Goal: Task Accomplishment & Management: Use online tool/utility

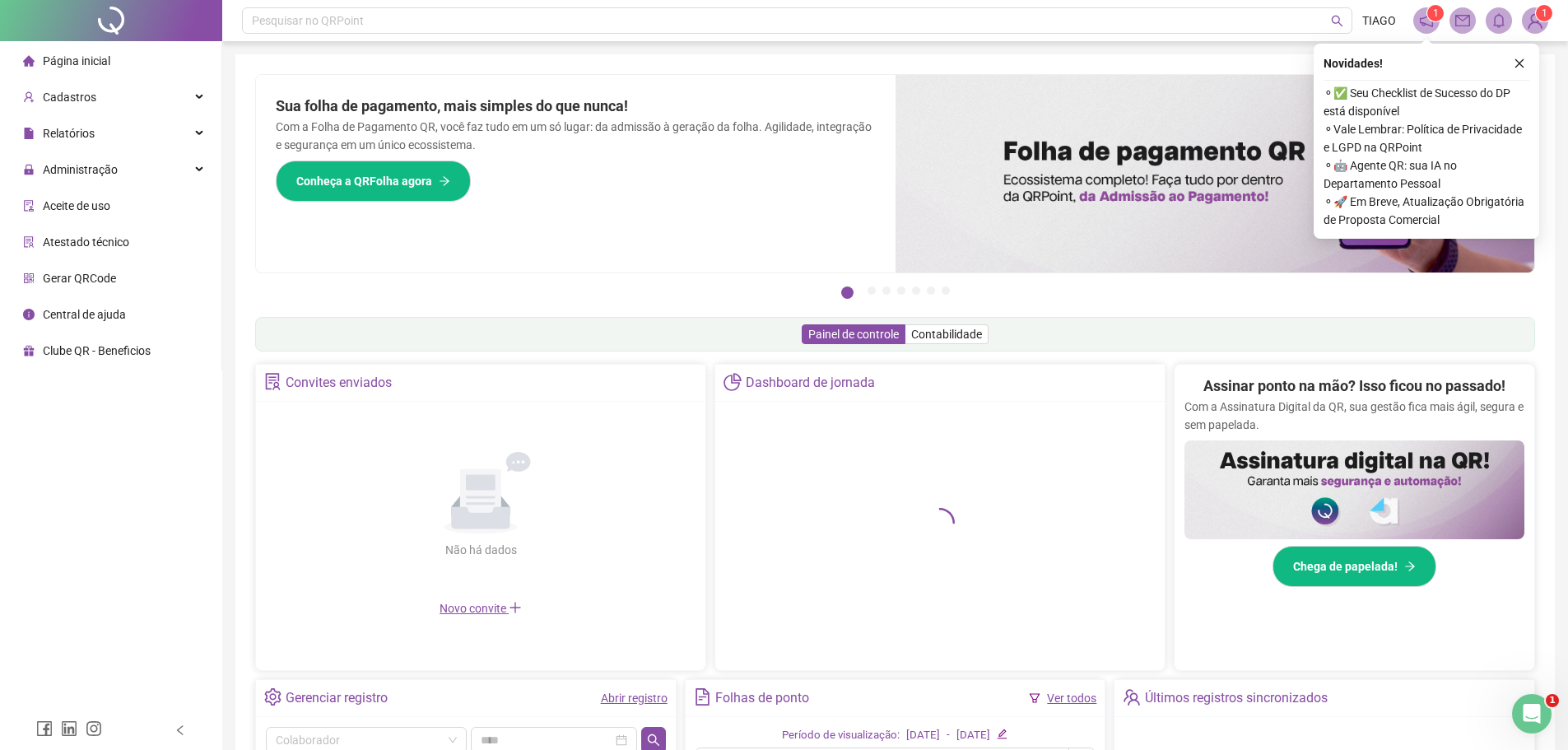
click at [1524, 63] on icon "close" at bounding box center [1520, 63] width 12 height 12
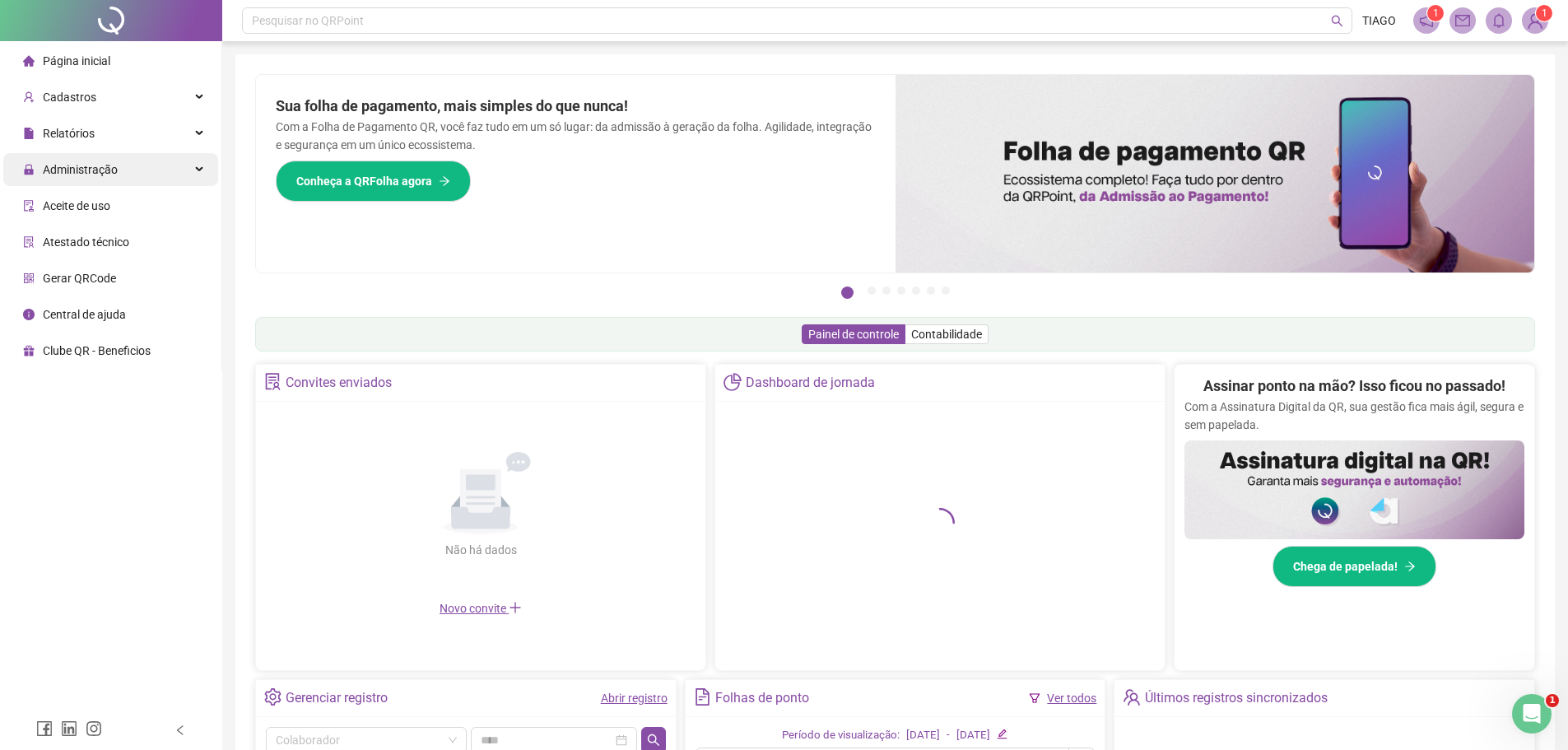
click at [94, 176] on span "Administração" at bounding box center [80, 169] width 75 height 14
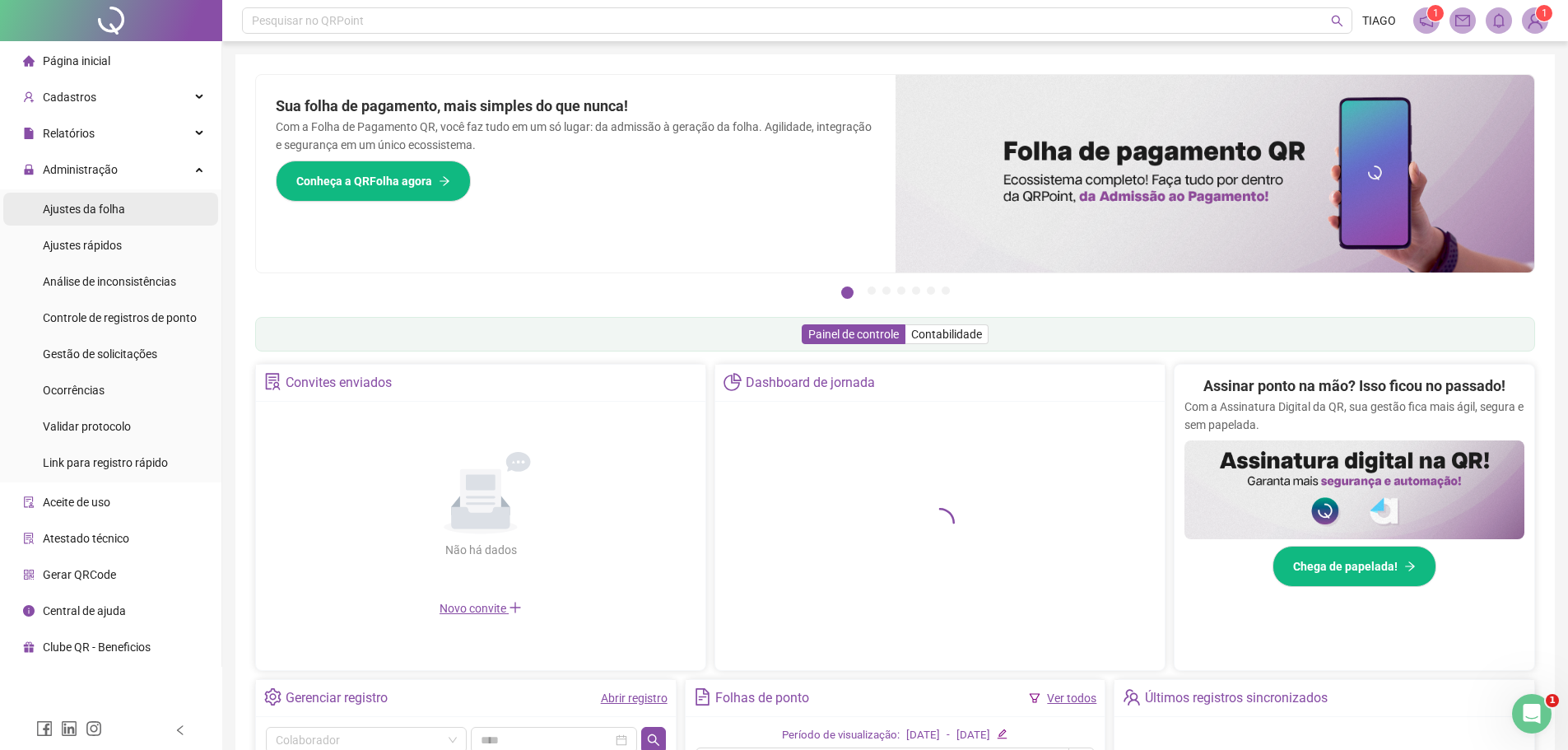
click at [114, 200] on div "Ajustes da folha" at bounding box center [84, 209] width 83 height 33
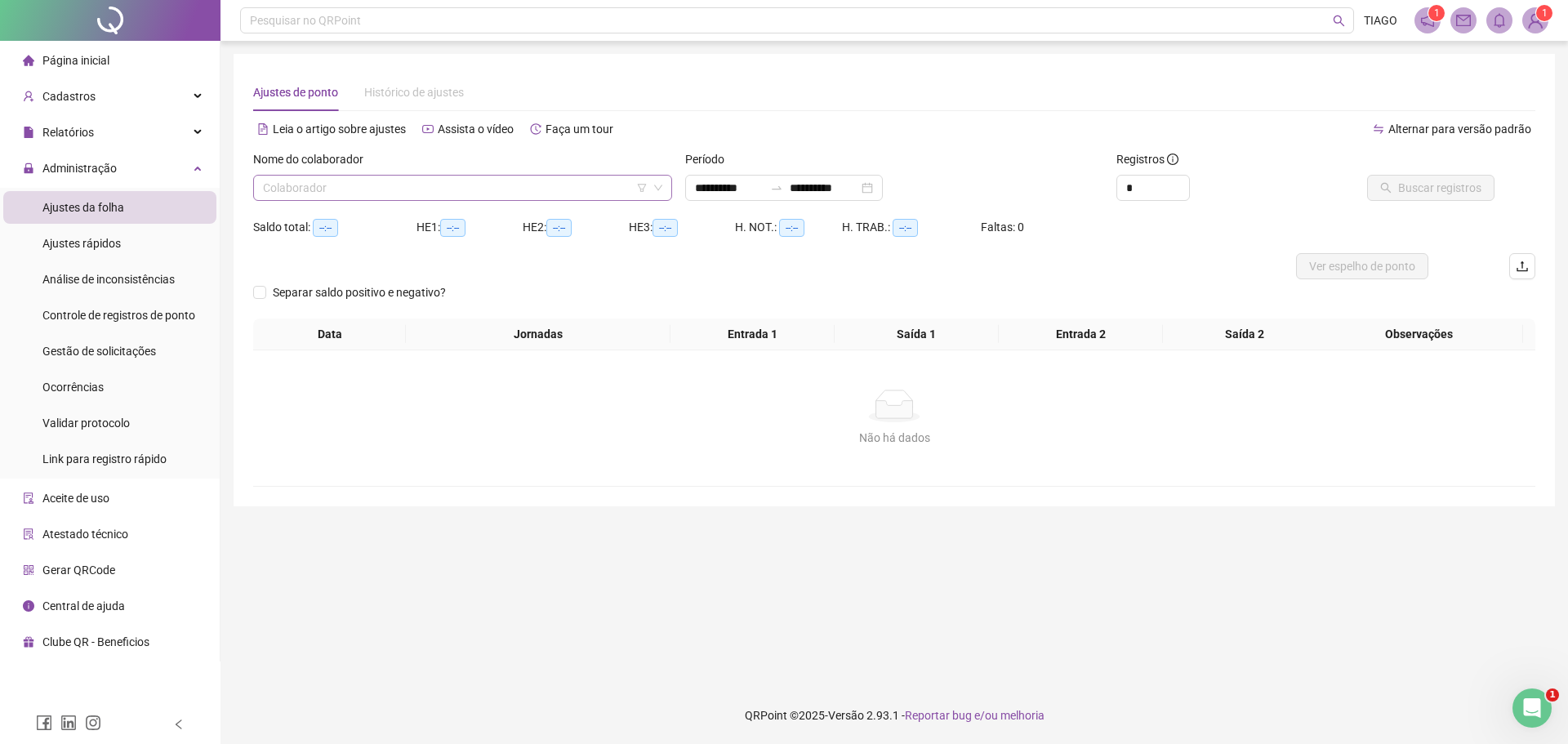
click at [316, 192] on input "search" at bounding box center [455, 187] width 385 height 24
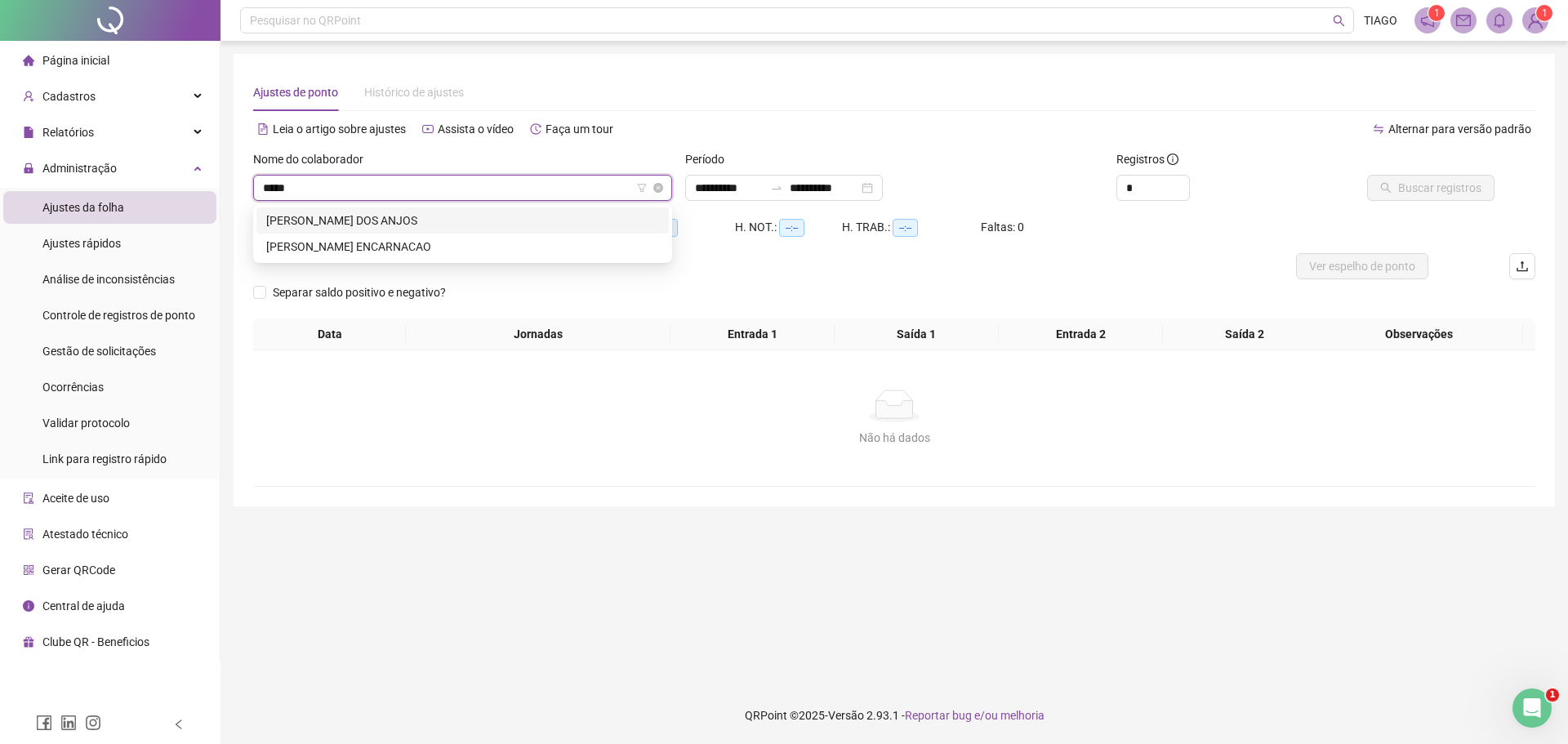
type input "******"
click at [335, 209] on div "[PERSON_NAME] ENCARNACAO" at bounding box center [462, 220] width 413 height 26
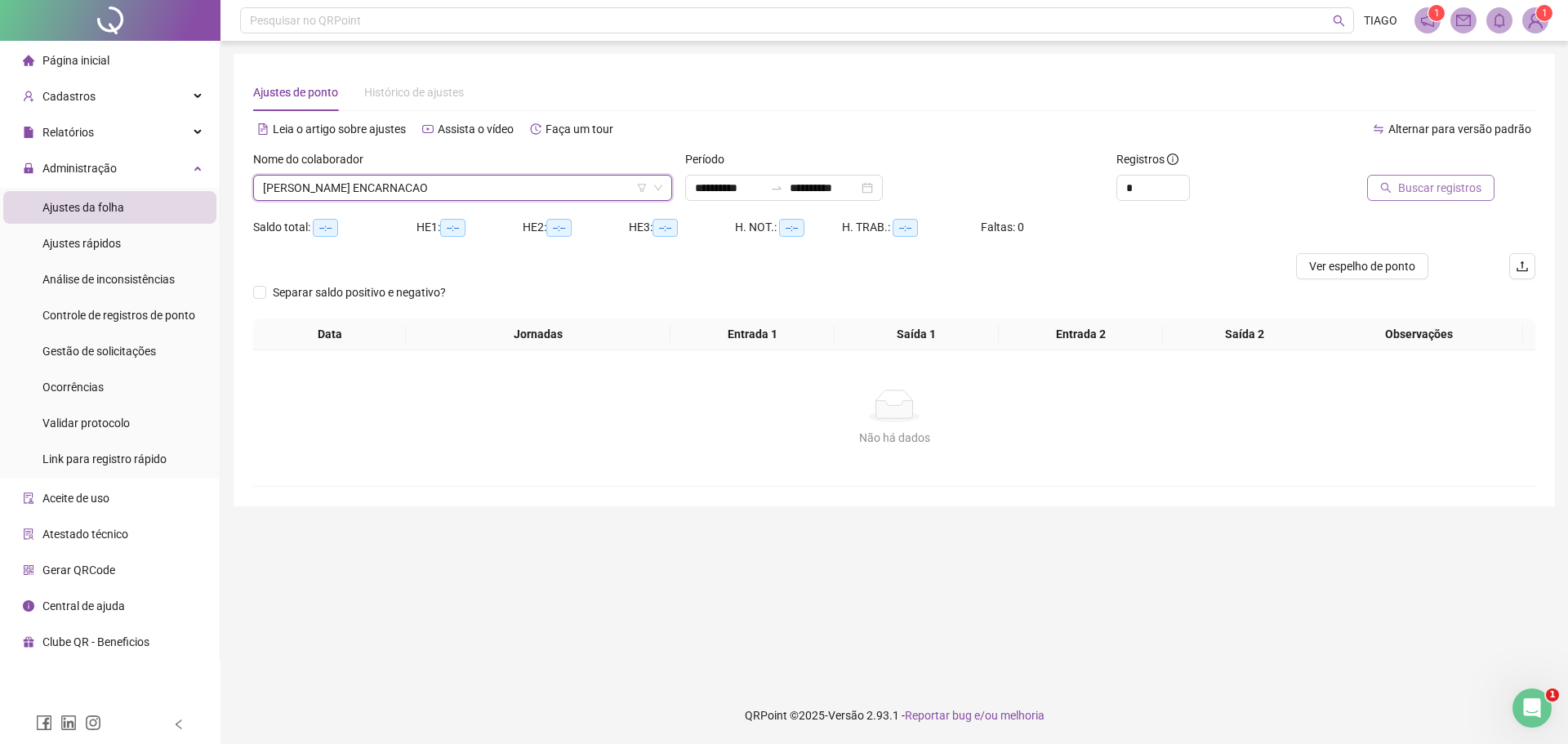
click at [1449, 195] on span "Buscar registros" at bounding box center [1440, 187] width 83 height 18
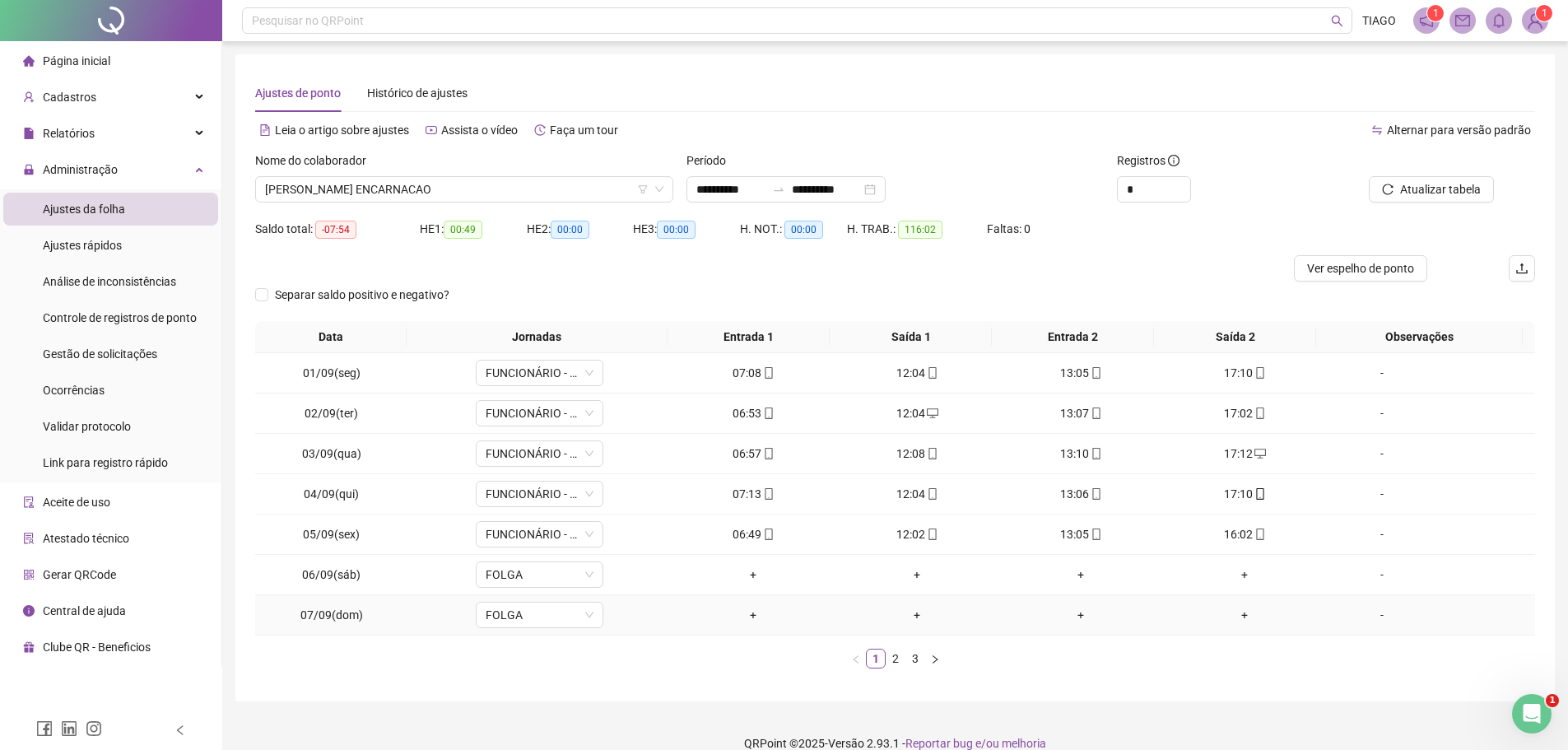
scroll to position [22, 0]
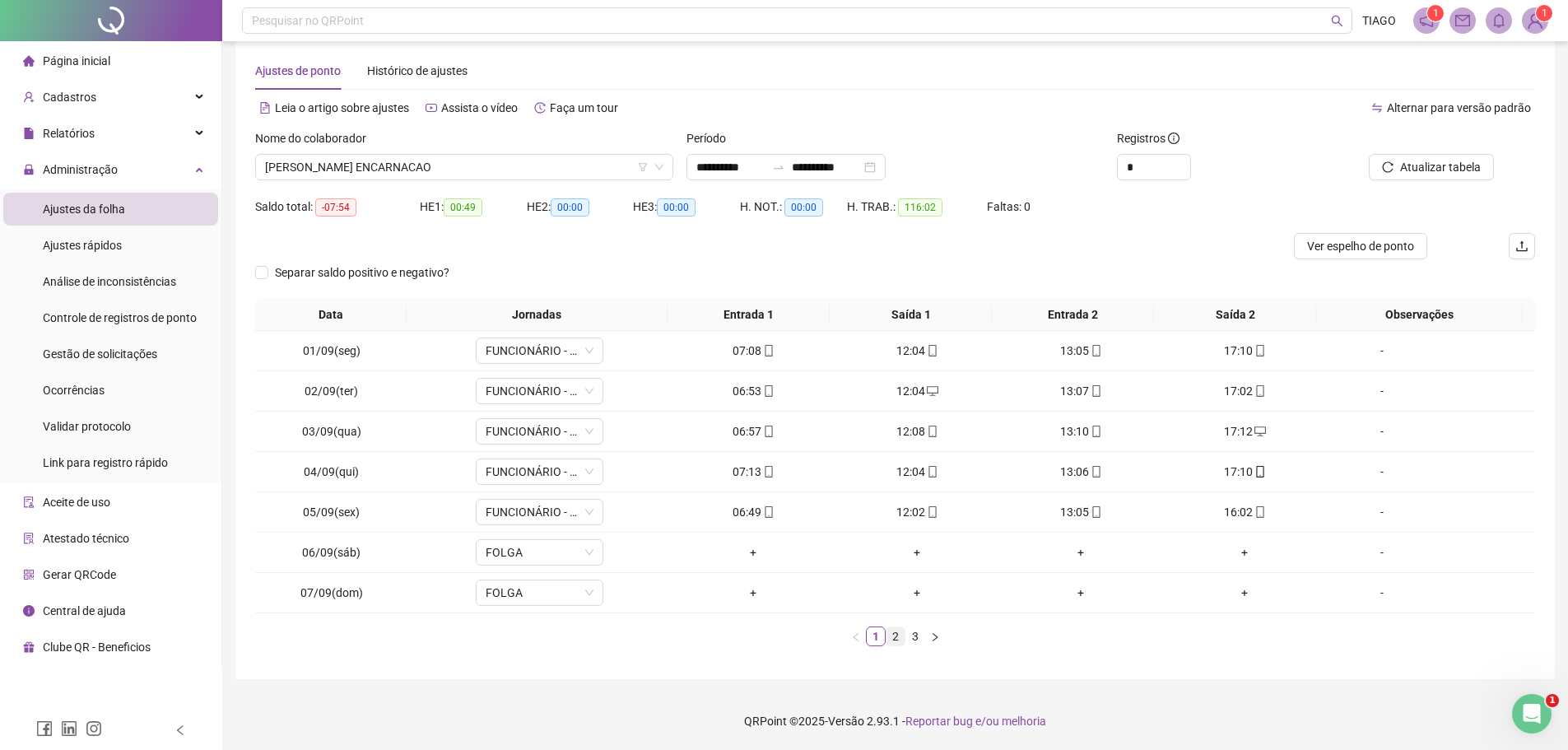
click at [892, 634] on link "2" at bounding box center [895, 636] width 19 height 19
click at [914, 637] on link "3" at bounding box center [915, 636] width 19 height 19
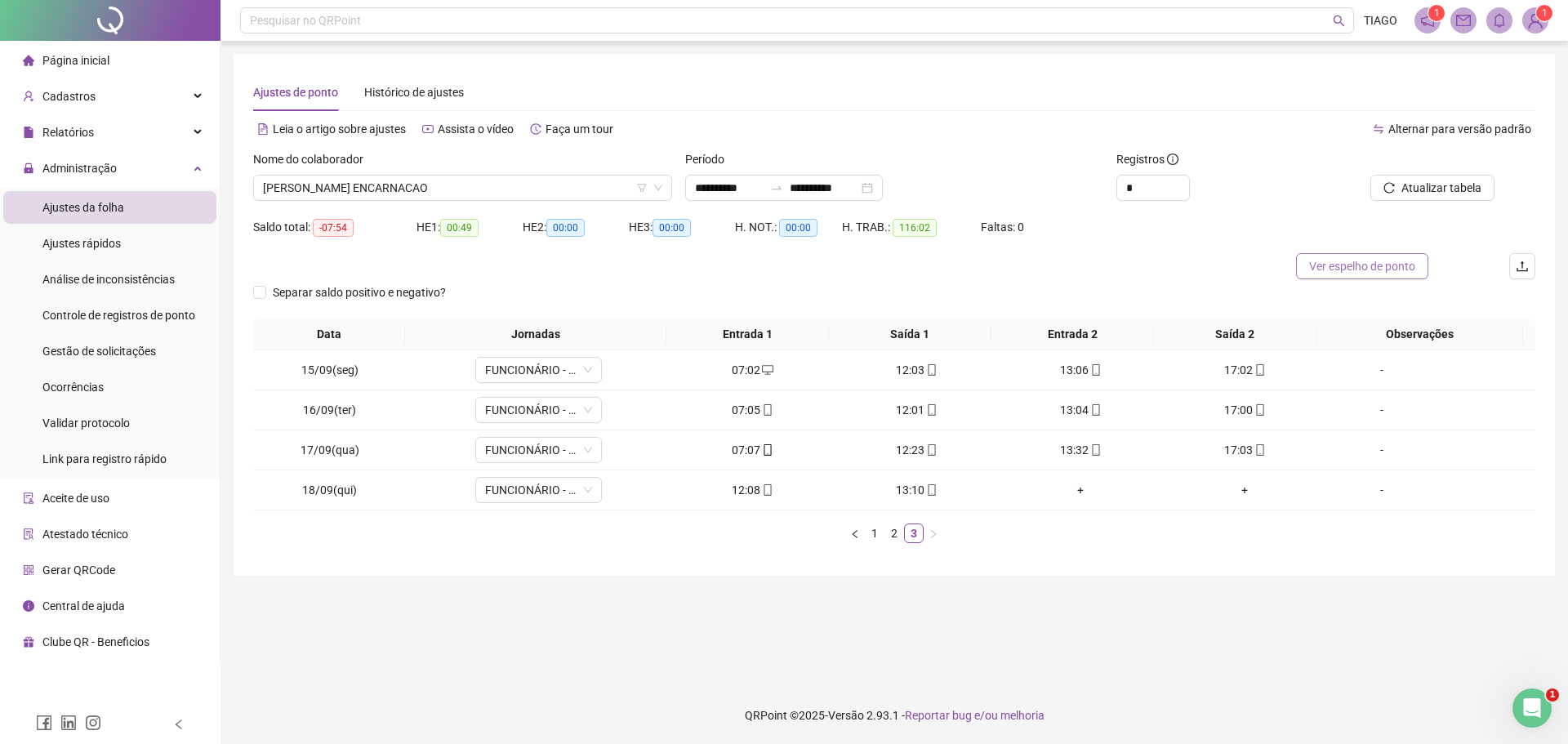
click at [1385, 263] on span "Ver espelho de ponto" at bounding box center [1362, 266] width 106 height 18
click at [140, 351] on span "Gestão de solicitações" at bounding box center [99, 352] width 113 height 14
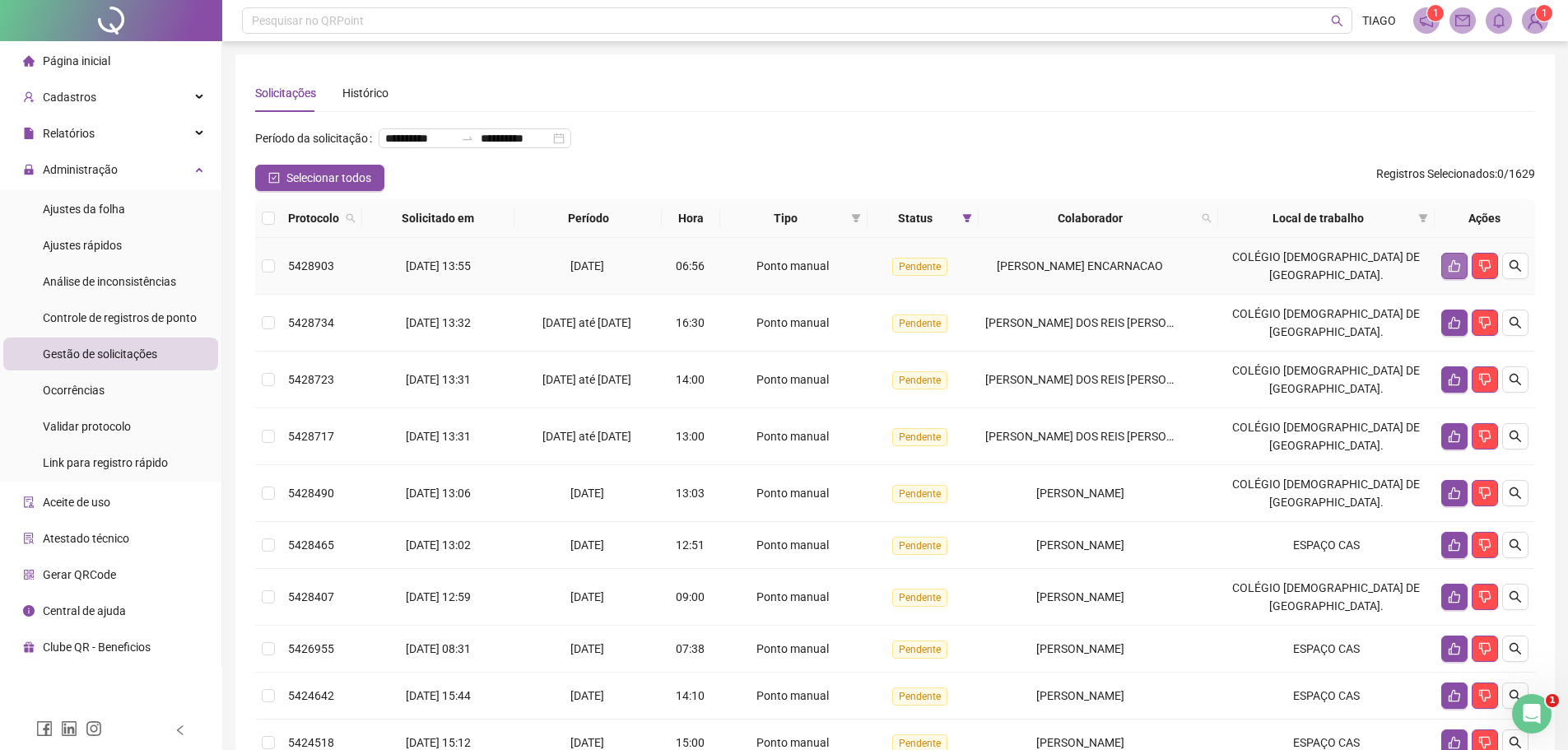
click at [1459, 273] on icon "like" at bounding box center [1455, 266] width 12 height 13
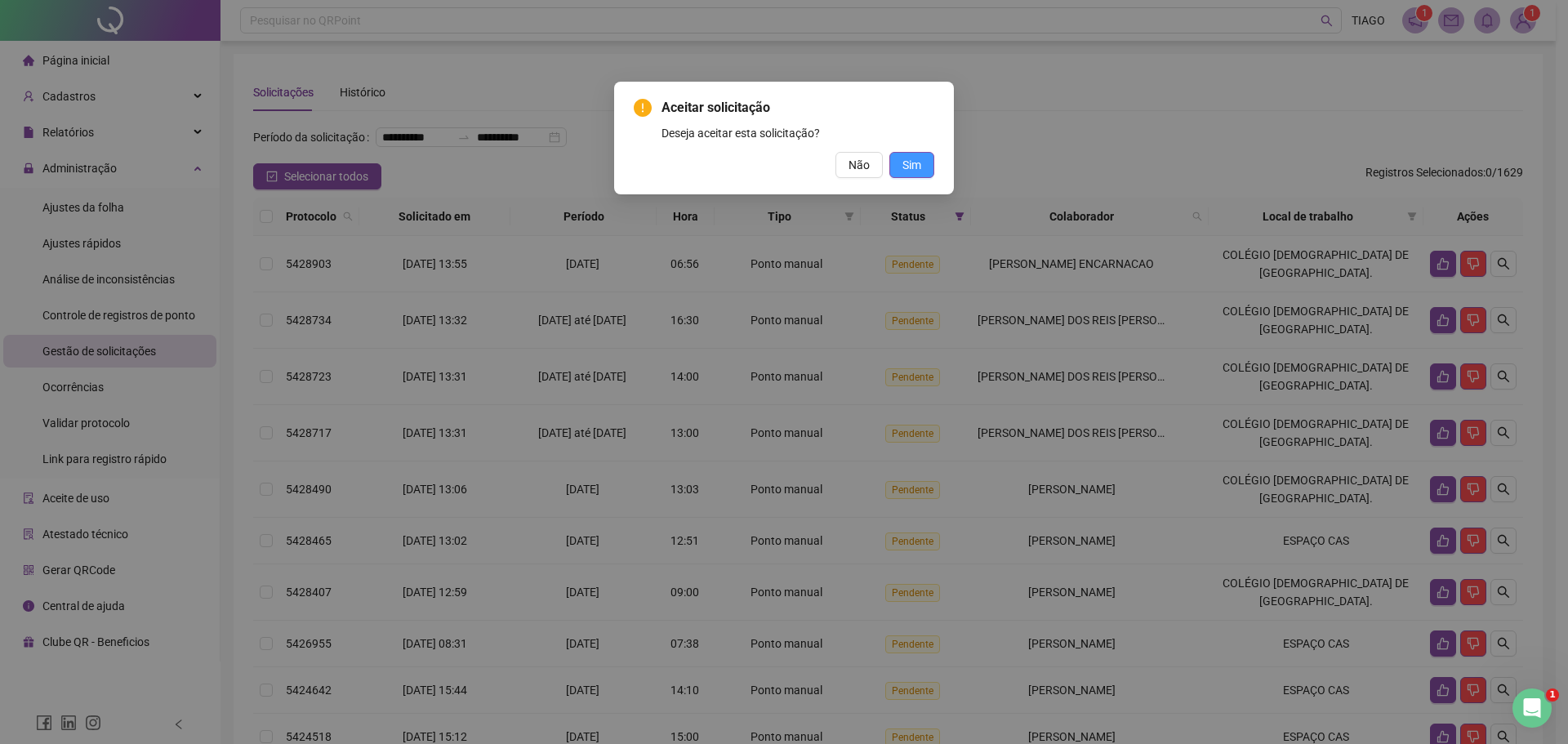
click at [901, 166] on button "Sim" at bounding box center [912, 164] width 44 height 26
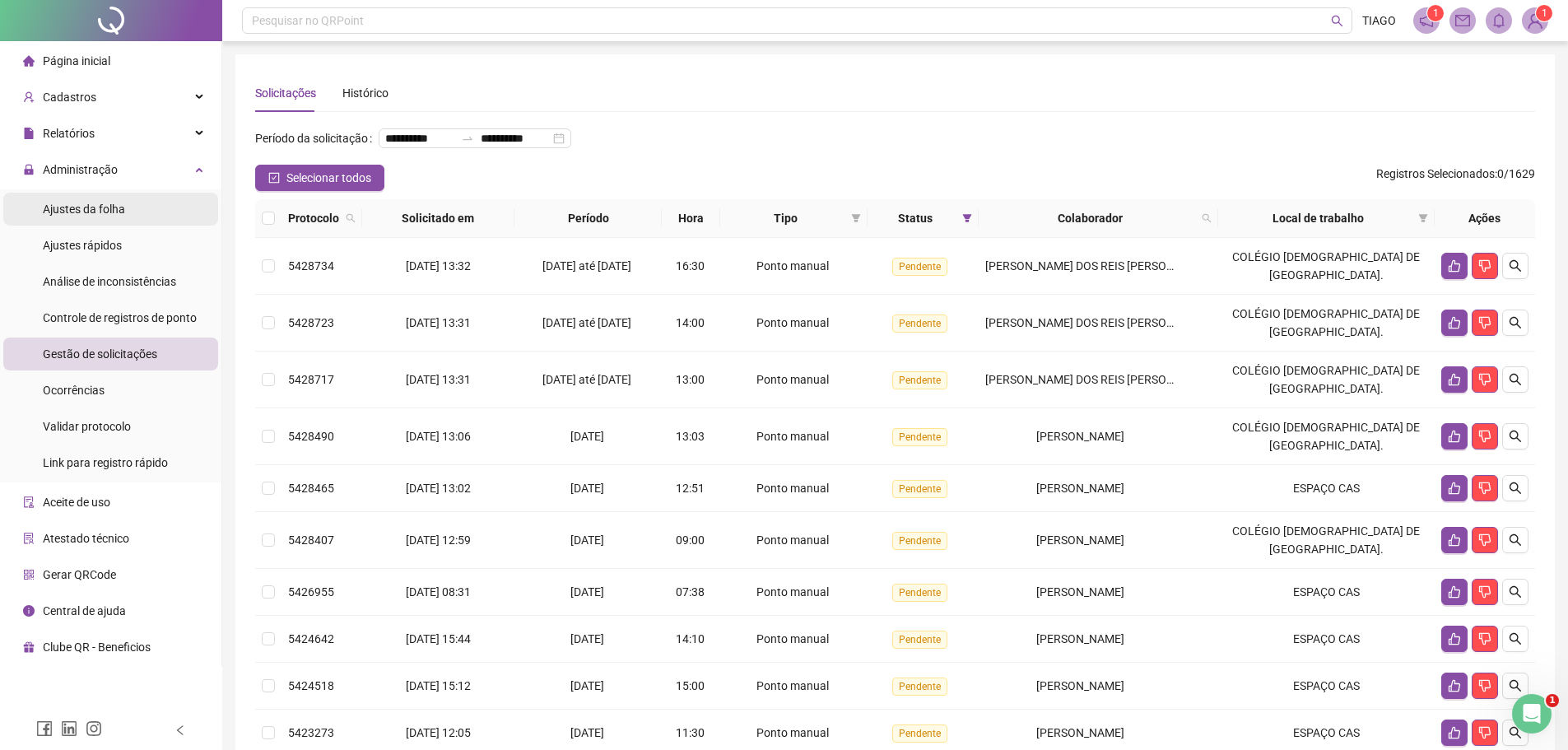
click at [109, 203] on span "Ajustes da folha" at bounding box center [84, 209] width 83 height 14
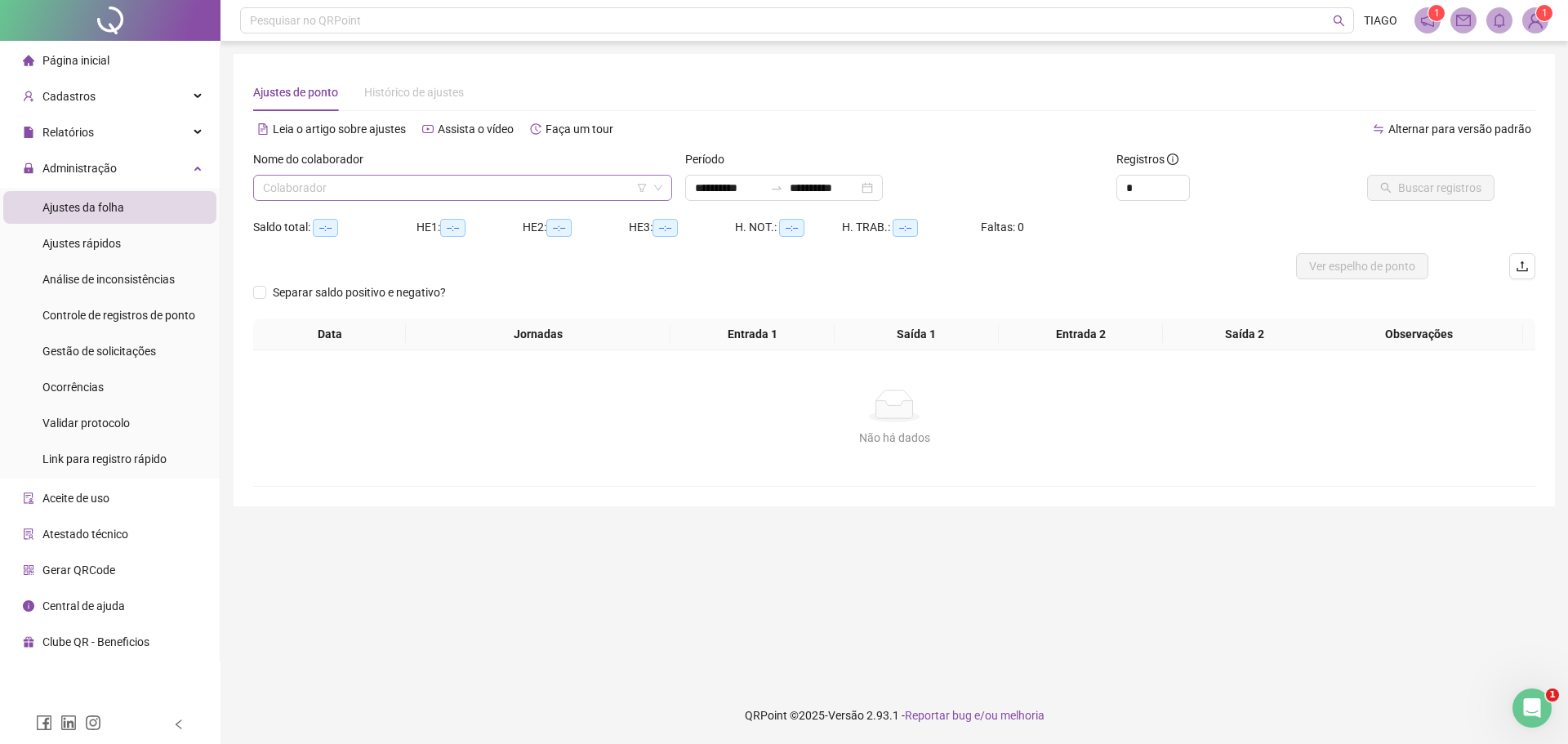
click at [342, 197] on input "search" at bounding box center [455, 187] width 385 height 24
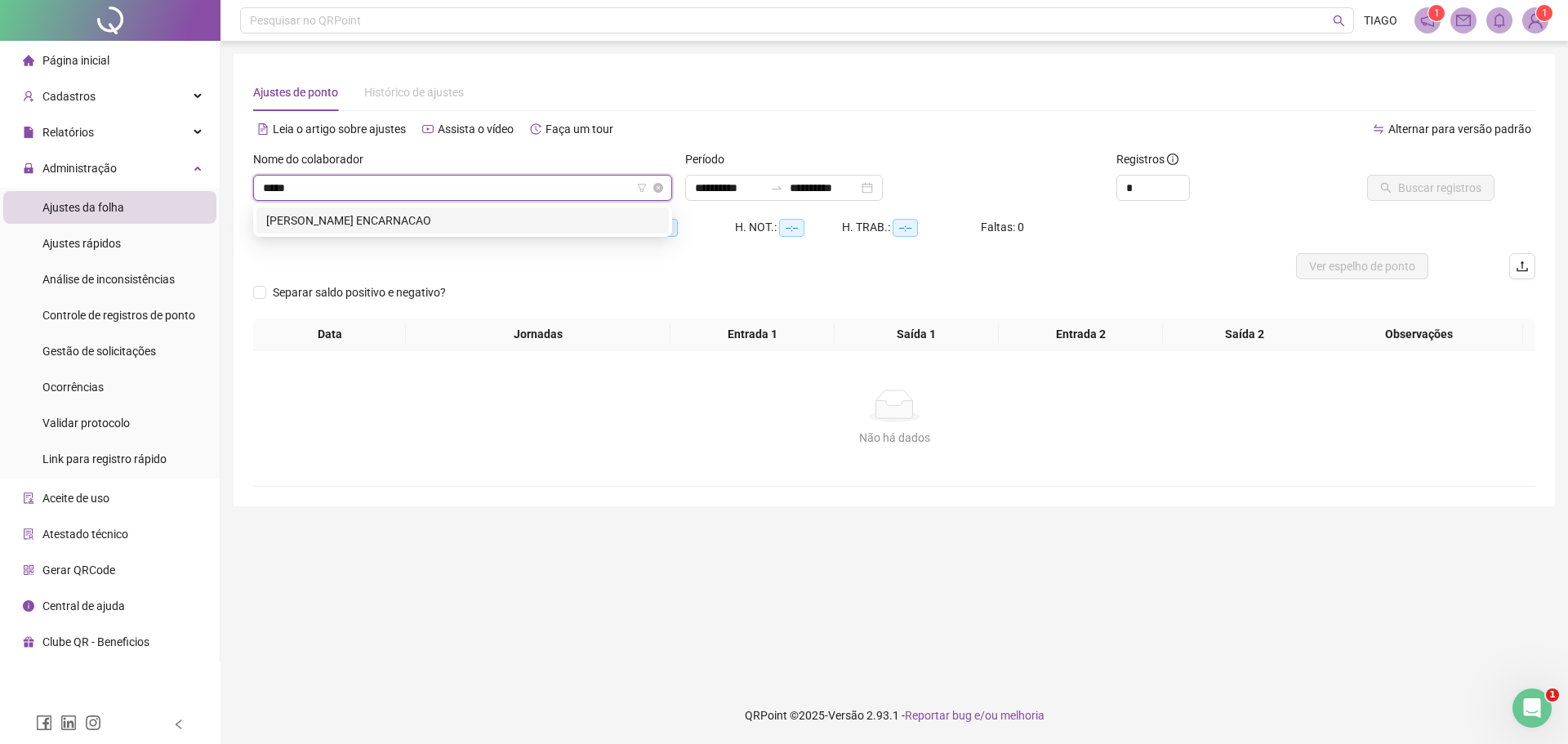
type input "******"
click at [302, 220] on div "[PERSON_NAME] ENCARNACAO" at bounding box center [463, 220] width 393 height 18
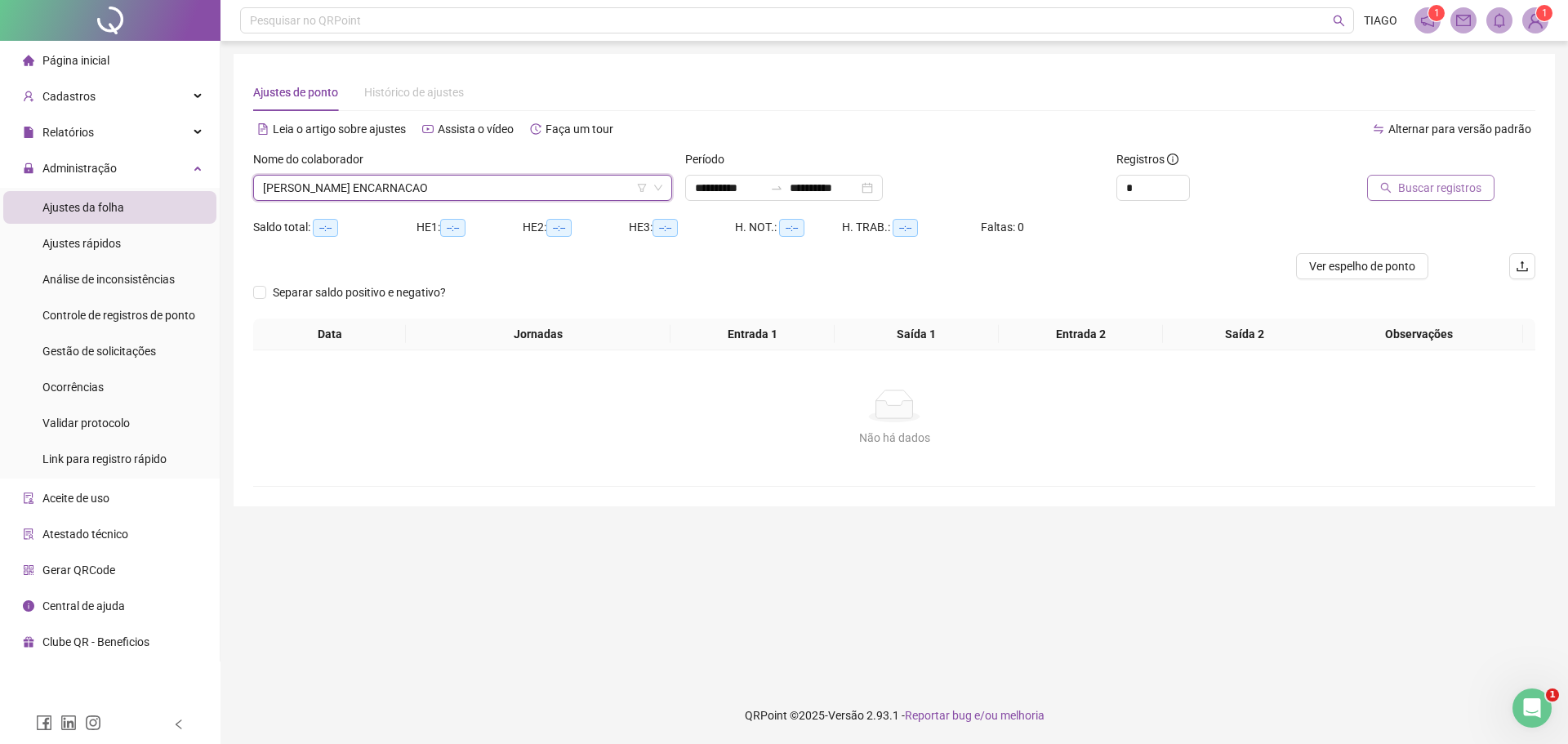
click at [1412, 189] on span "Buscar registros" at bounding box center [1440, 187] width 83 height 18
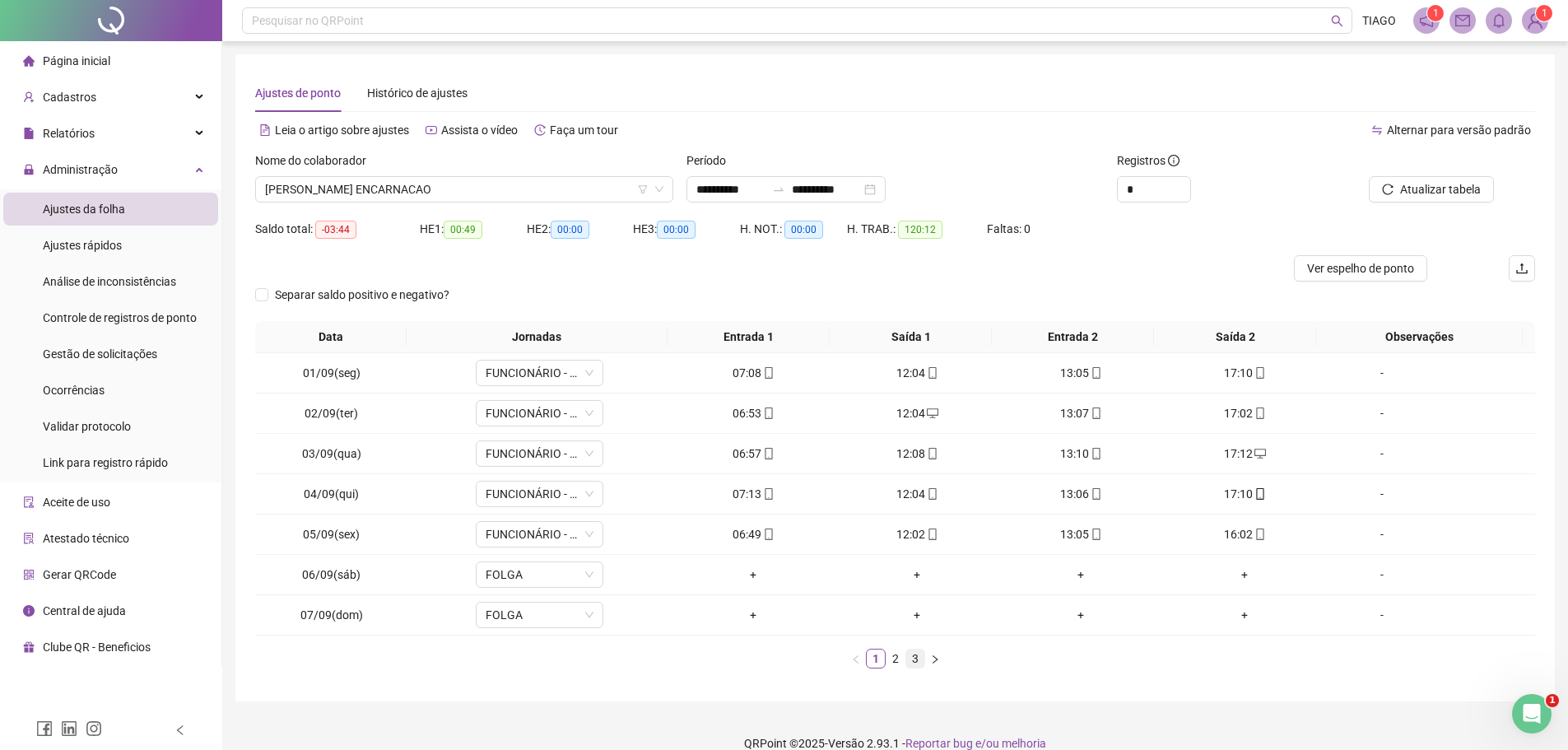
click at [918, 656] on link "3" at bounding box center [915, 658] width 19 height 19
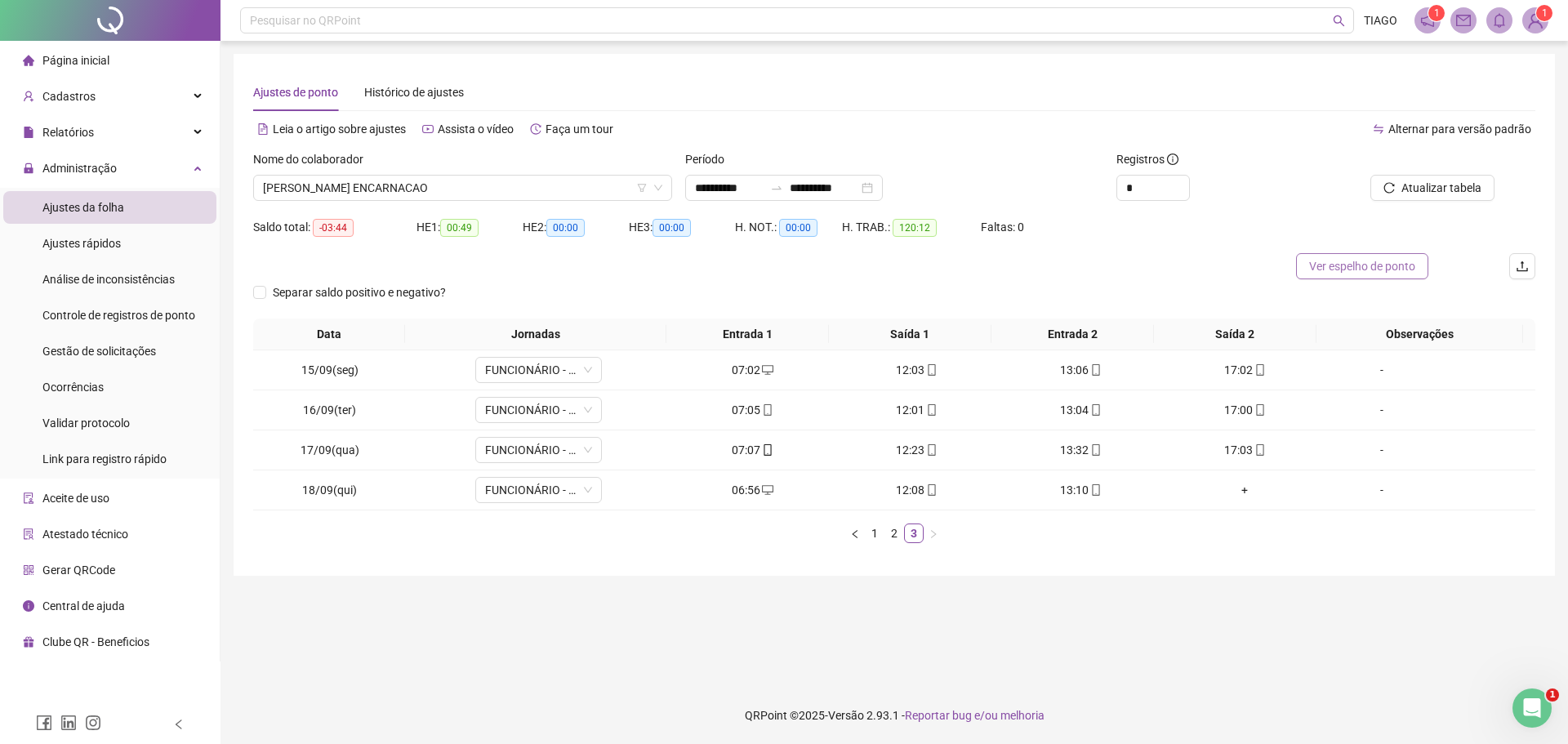
click at [1386, 256] on button "Ver espelho de ponto" at bounding box center [1362, 266] width 132 height 26
click at [346, 230] on span "-03:44" at bounding box center [333, 228] width 41 height 18
click at [373, 246] on div "Saldo total: -03:44" at bounding box center [334, 233] width 163 height 40
click at [119, 18] on div at bounding box center [110, 20] width 220 height 41
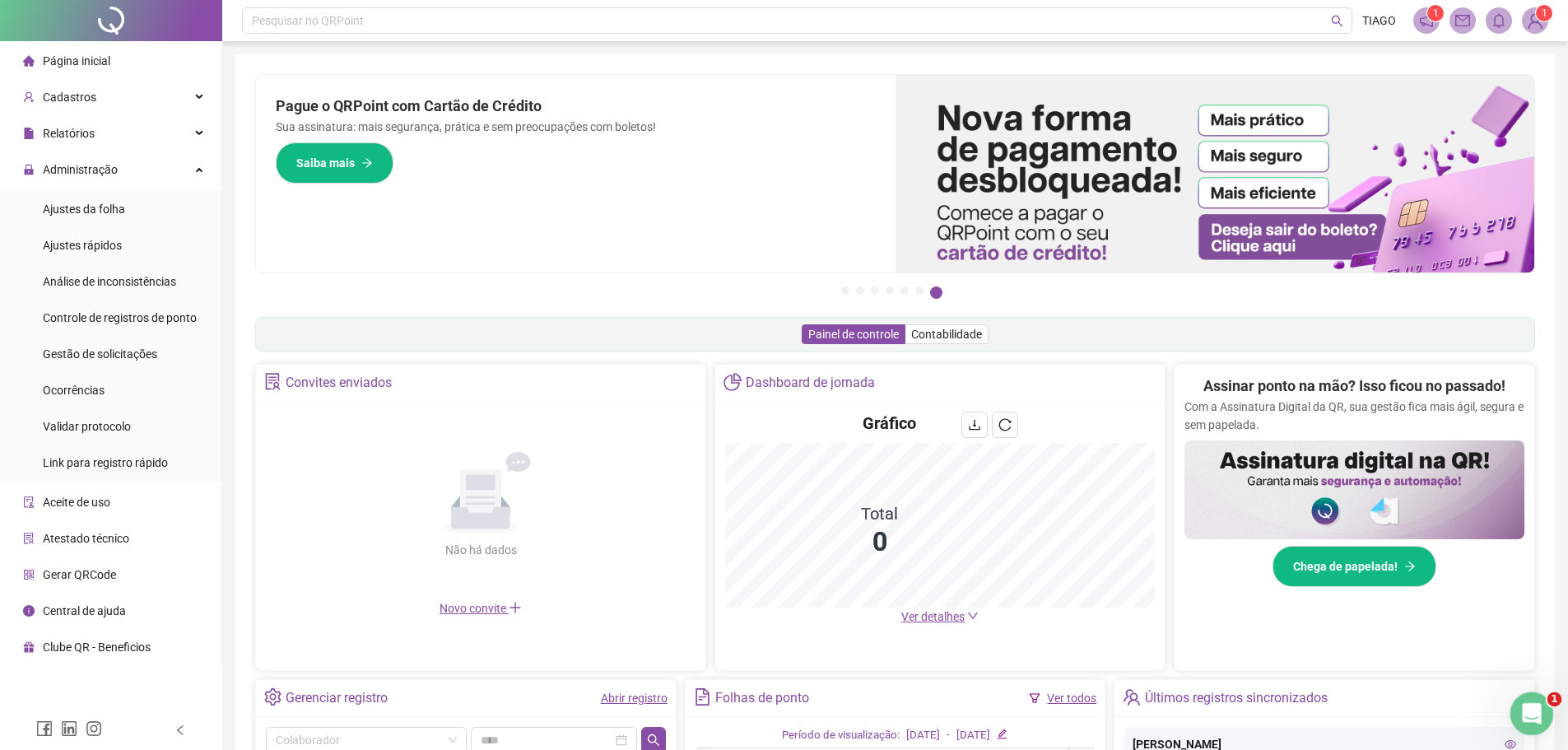
click at [1523, 717] on icon "Abertura do Messenger da Intercom" at bounding box center [1530, 712] width 27 height 27
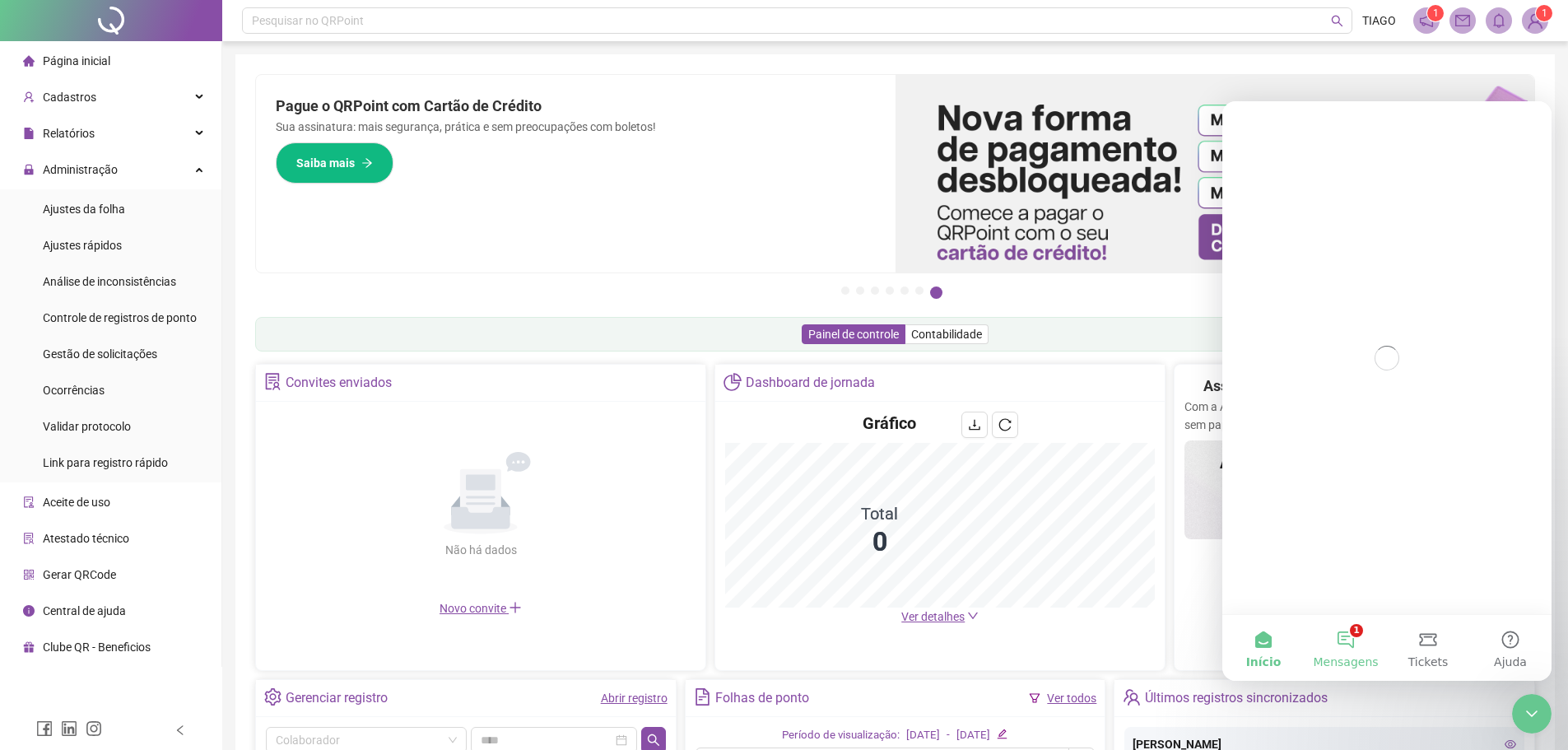
click at [1332, 648] on button "1 Mensagens" at bounding box center [1346, 648] width 83 height 66
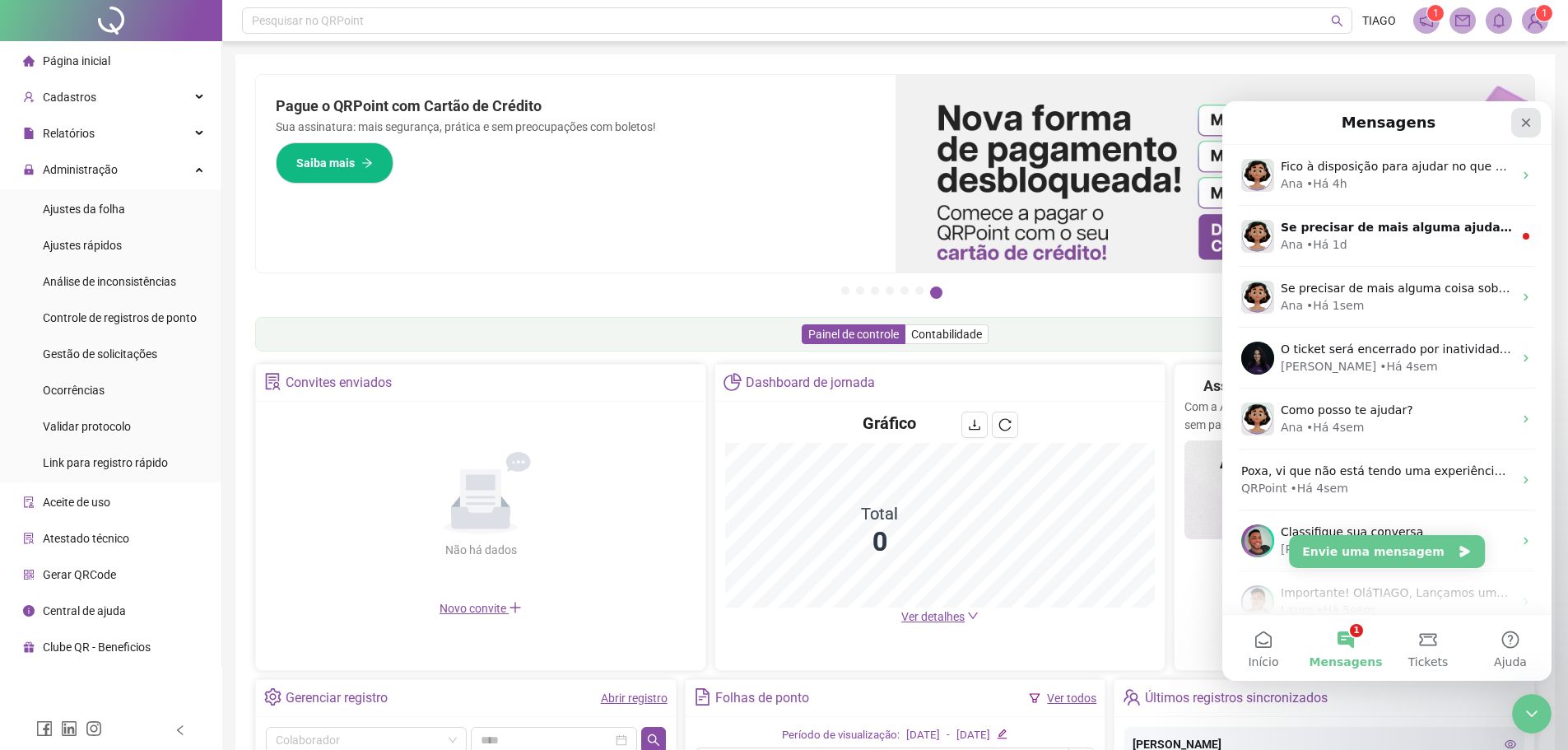
click at [1536, 126] on div "Fechar" at bounding box center [1526, 123] width 29 height 29
